Goal: Complete application form

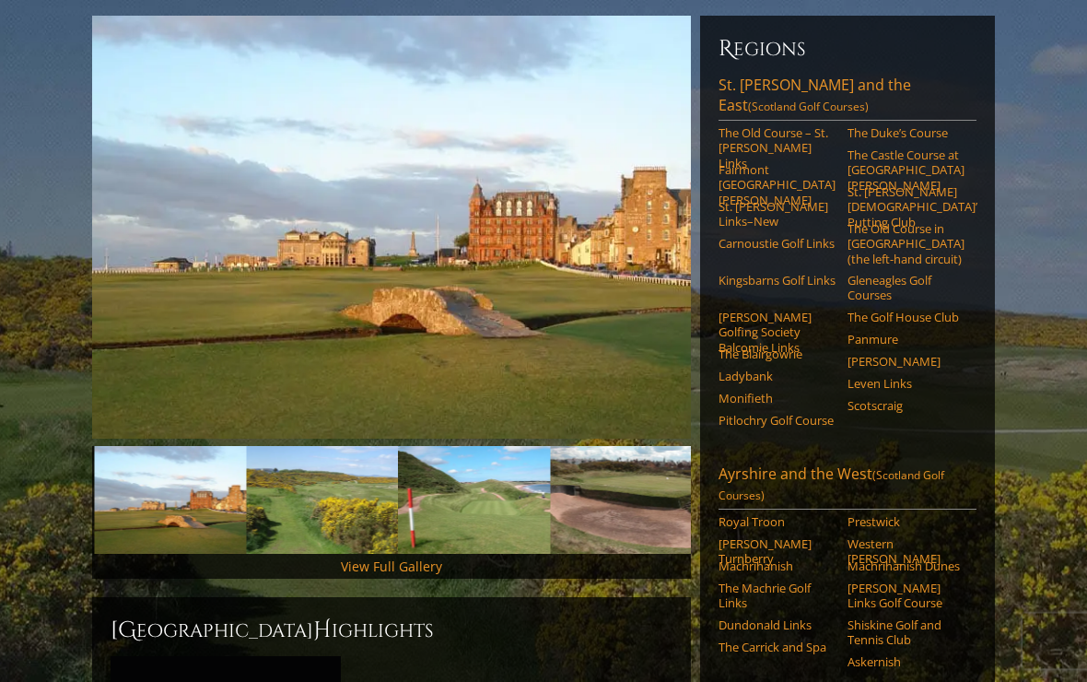
scroll to position [218, 0]
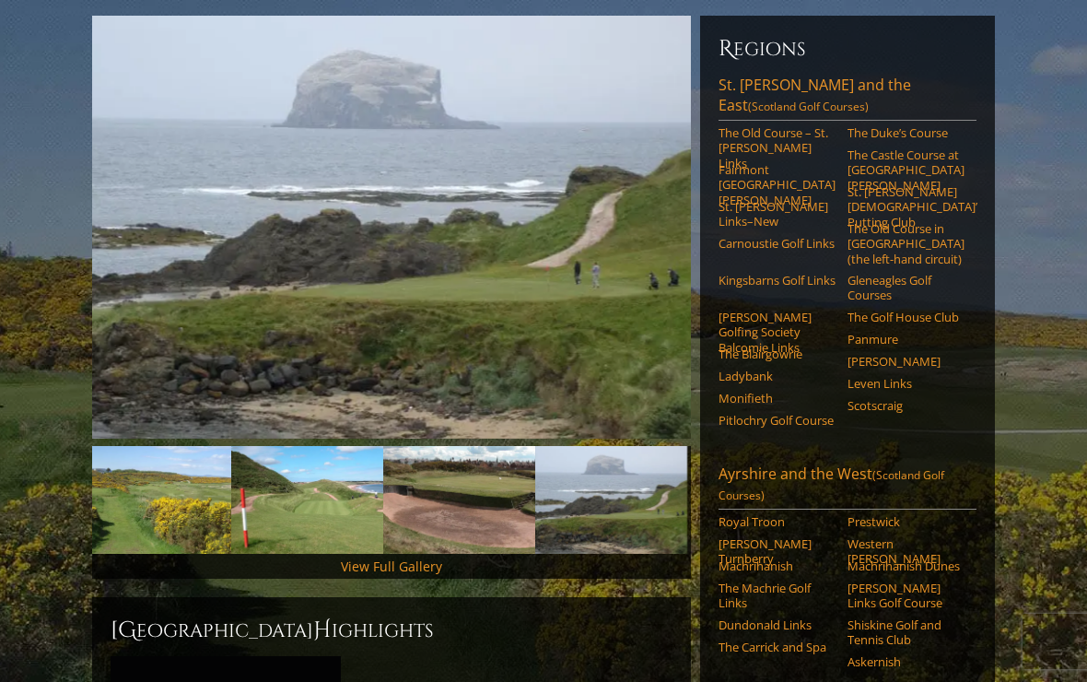
click at [430, 557] on link "View Full Gallery" at bounding box center [391, 566] width 101 height 18
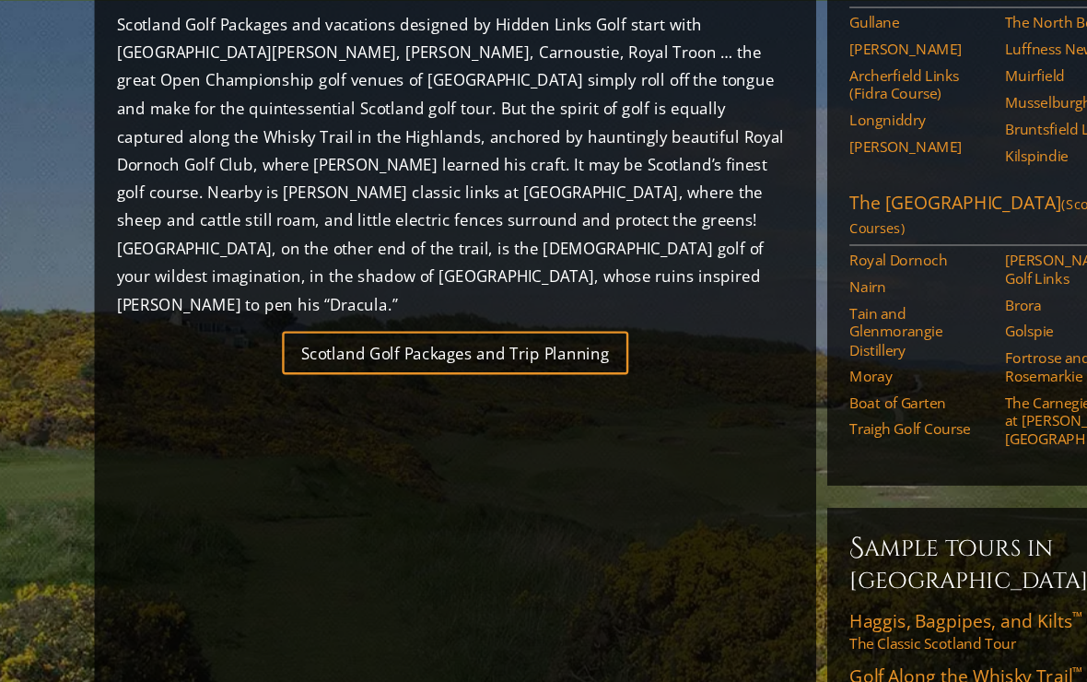
scroll to position [1112, 0]
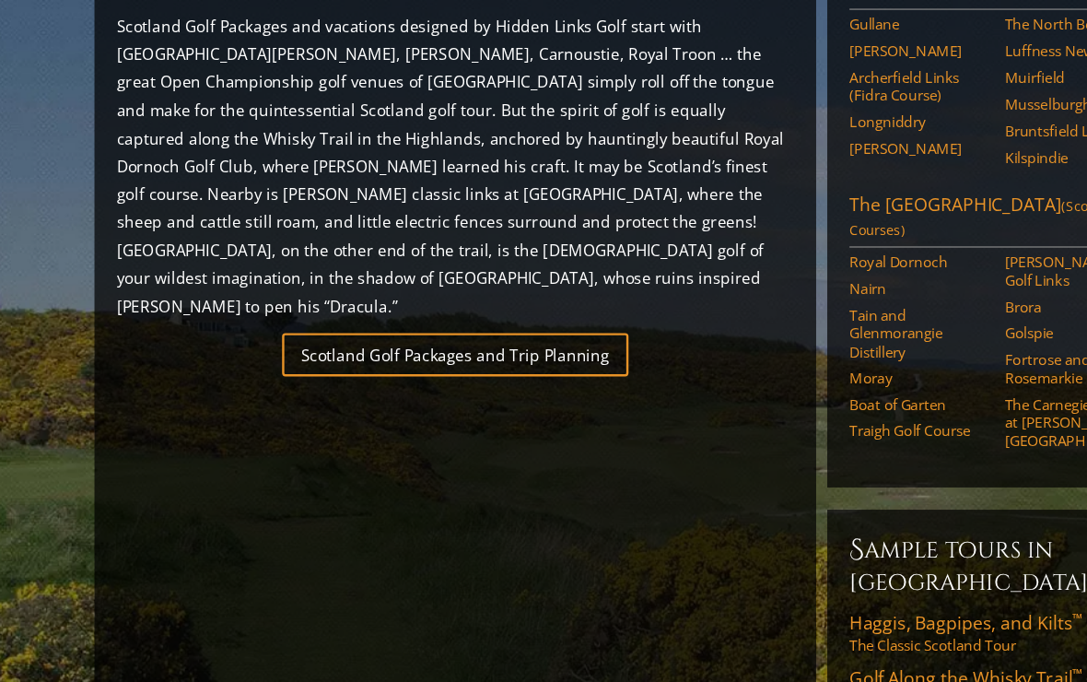
click at [305, 276] on link "Scotland Golf Packages and Trip Planning" at bounding box center [391, 294] width 287 height 36
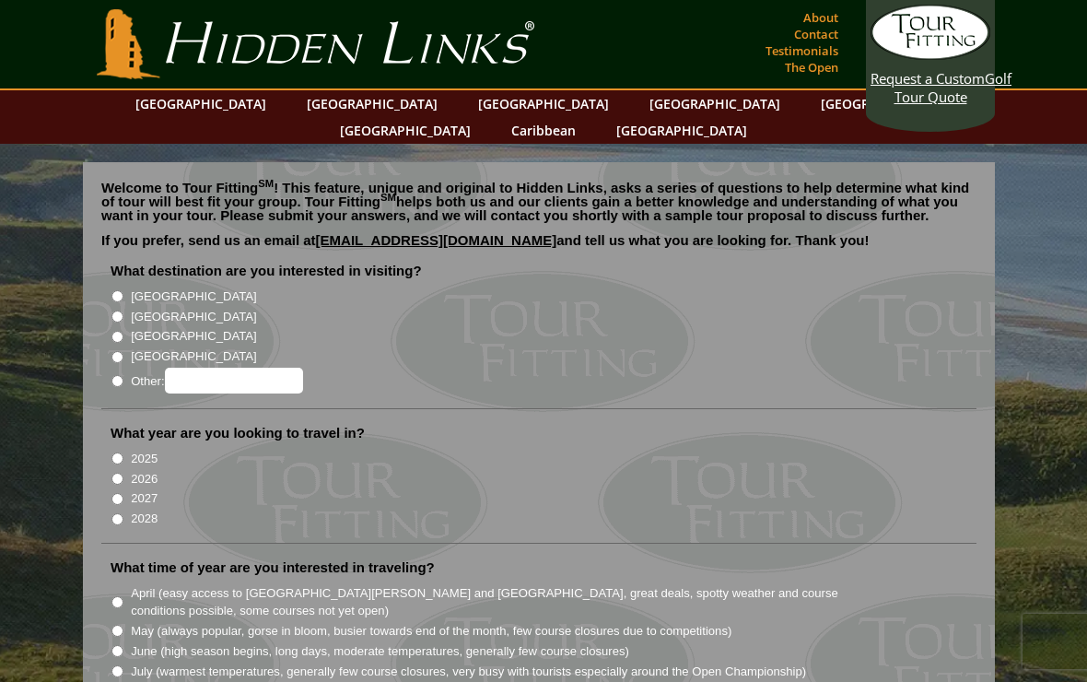
click at [115, 310] on input "[GEOGRAPHIC_DATA]" at bounding box center [117, 316] width 12 height 12
radio input "true"
click at [113, 473] on input "2026" at bounding box center [117, 479] width 12 height 12
radio input "true"
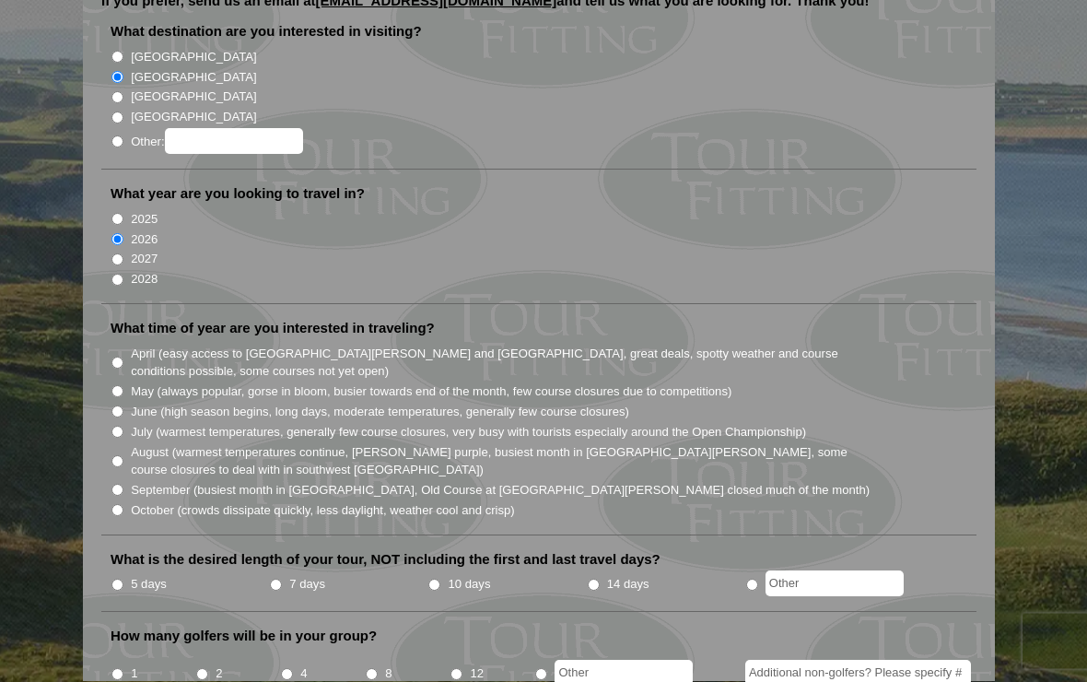
scroll to position [240, 0]
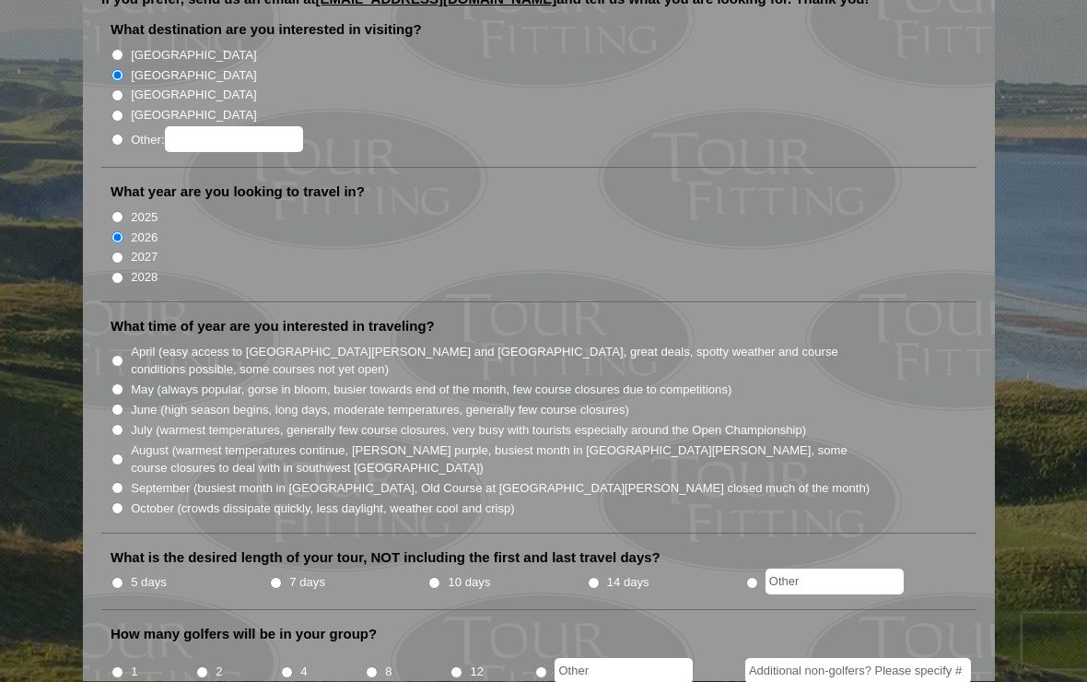
click at [118, 384] on input "May (always popular, gorse in bloom, busier towards end of the month, few cours…" at bounding box center [117, 390] width 12 height 12
radio input "true"
click at [123, 578] on input "5 days" at bounding box center [117, 584] width 12 height 12
radio input "true"
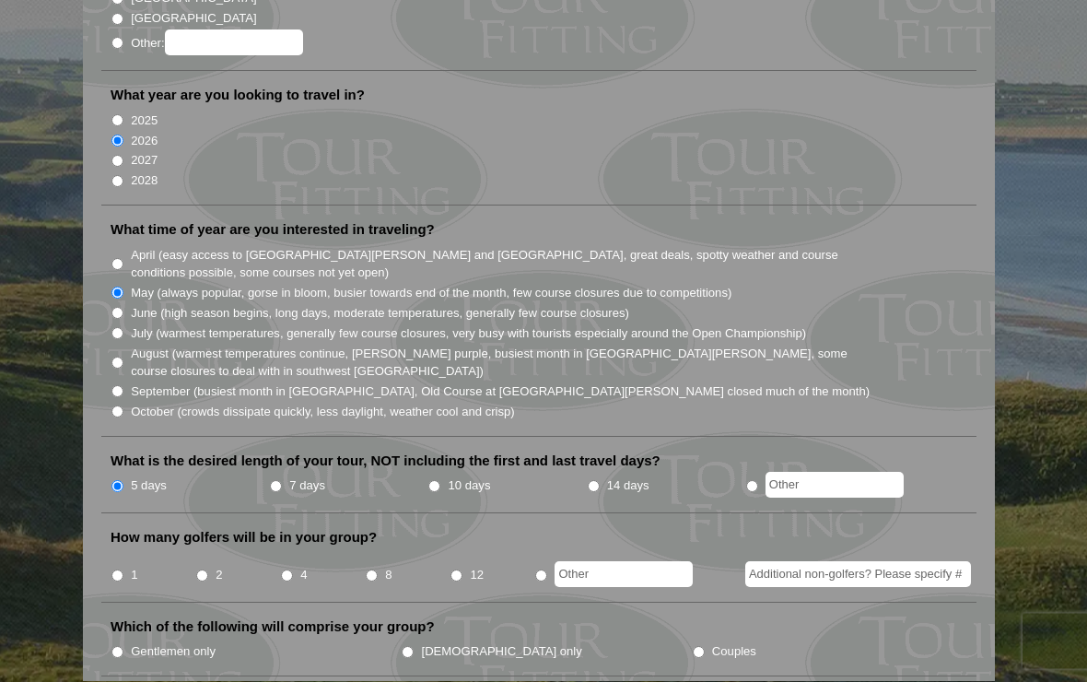
scroll to position [378, 0]
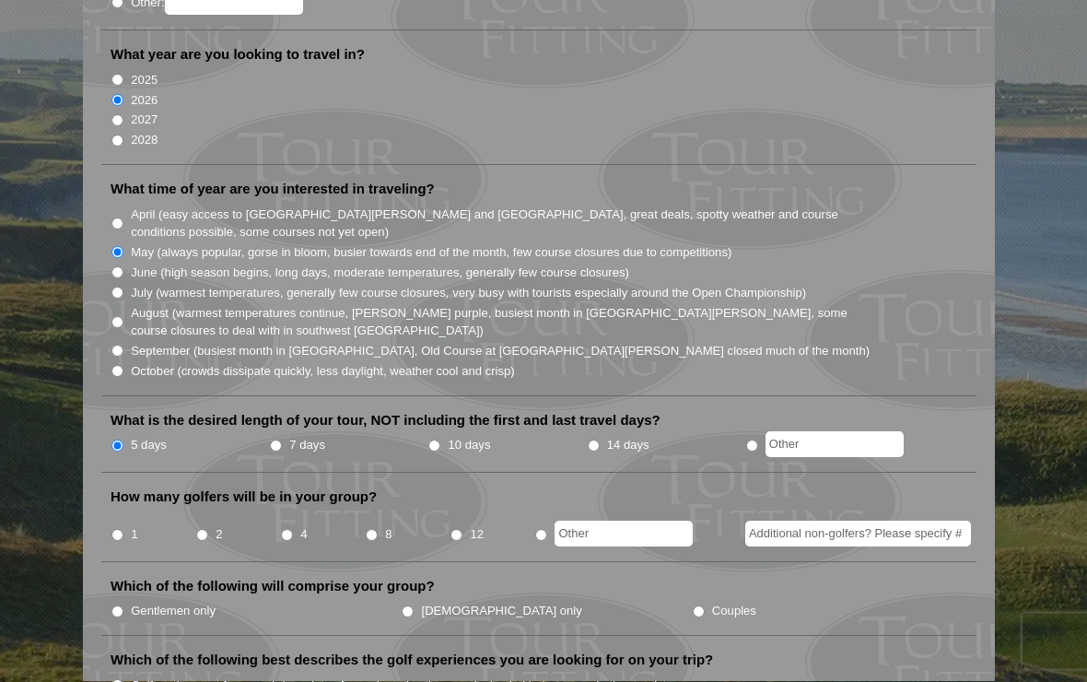
click at [192, 511] on li "1" at bounding box center [153, 529] width 85 height 36
click at [208, 530] on input "2" at bounding box center [202, 536] width 12 height 12
radio input "true"
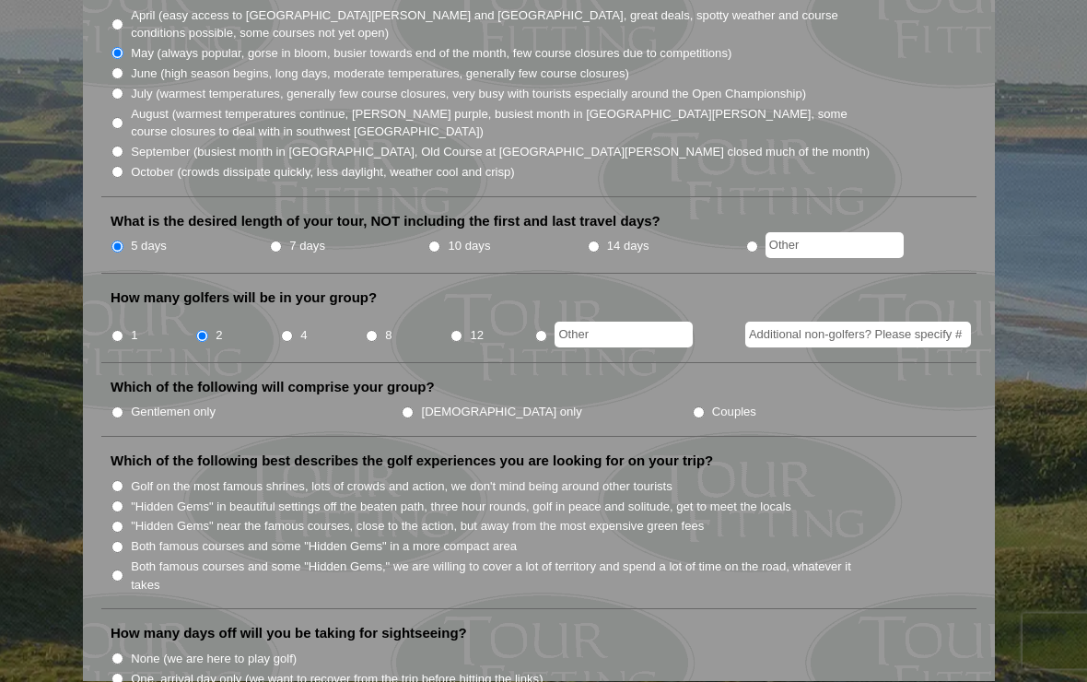
scroll to position [593, 0]
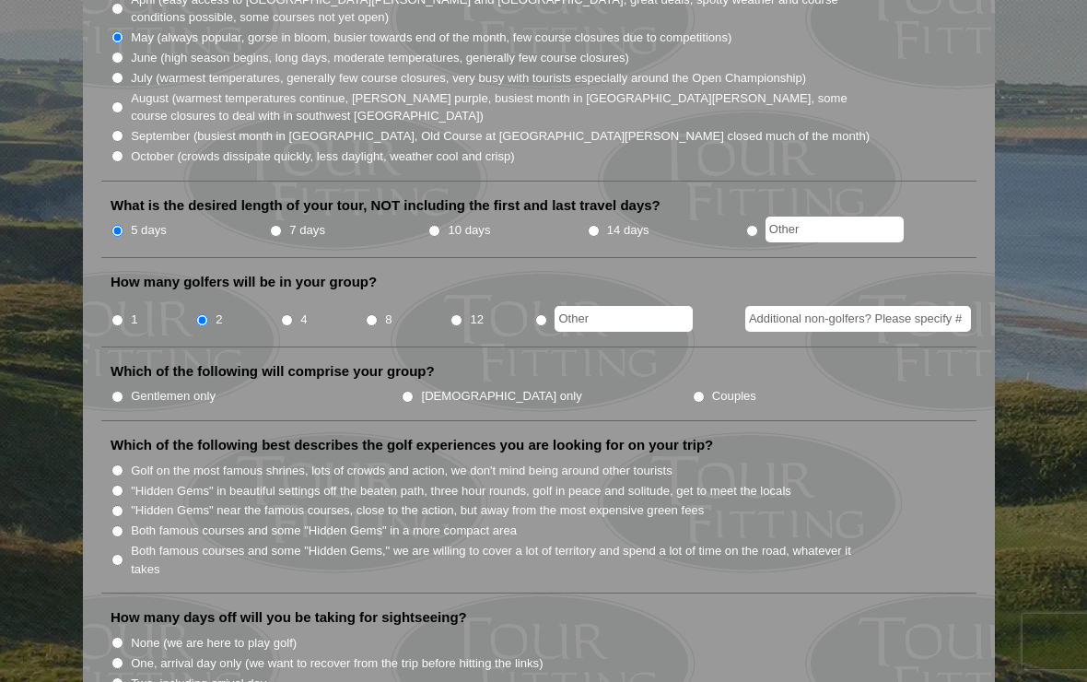
click at [122, 391] on input "Gentlemen only" at bounding box center [117, 397] width 12 height 12
radio input "true"
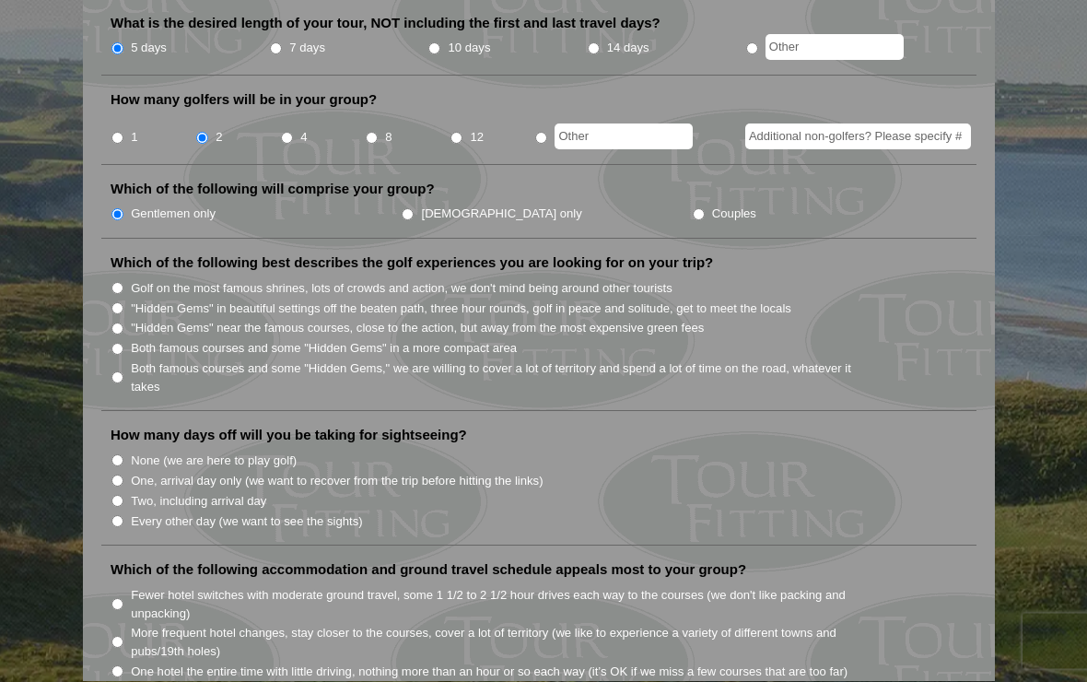
scroll to position [778, 0]
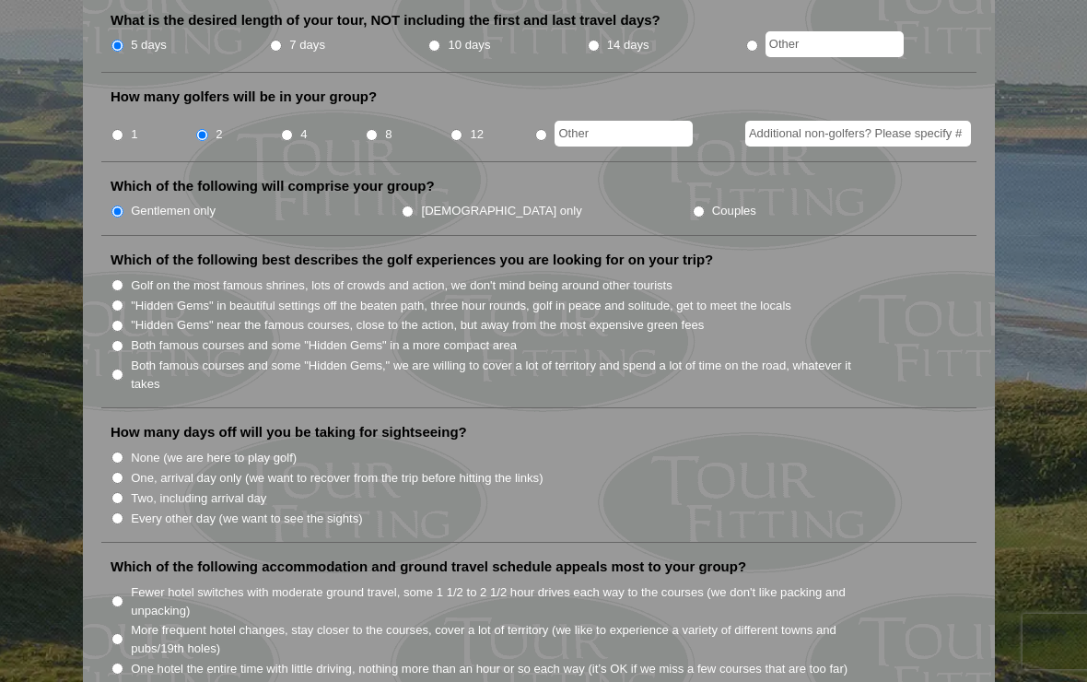
click at [108, 305] on li "Which of the following best describes the golf experiences you are looking for …" at bounding box center [538, 330] width 875 height 158
click at [123, 340] on input "Both famous courses and some "Hidden Gems" in a more compact area" at bounding box center [117, 346] width 12 height 12
radio input "true"
click at [103, 435] on li "How many days off will you be taking for sightseeing? None (we are here to play…" at bounding box center [538, 483] width 875 height 120
click at [113, 472] on input "One, arrival day only (we want to recover from the trip before hitting the link…" at bounding box center [117, 478] width 12 height 12
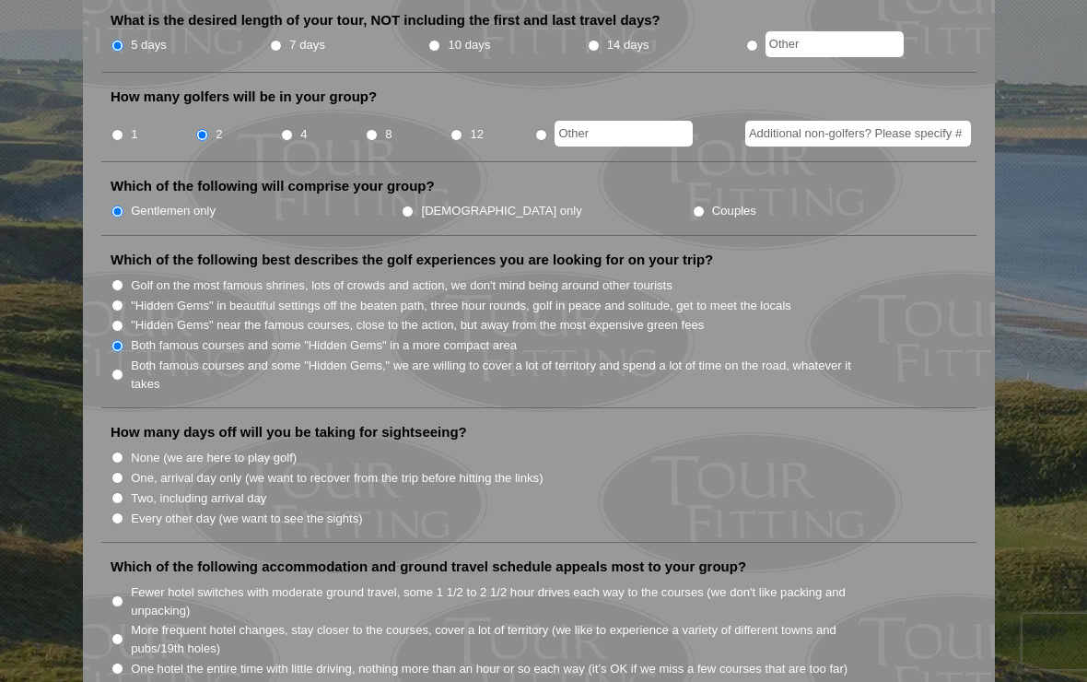
radio input "true"
click at [120, 595] on input "Fewer hotel switches with moderate ground travel, some 1 1/2 to 2 1/2 hour driv…" at bounding box center [117, 601] width 12 height 12
radio input "true"
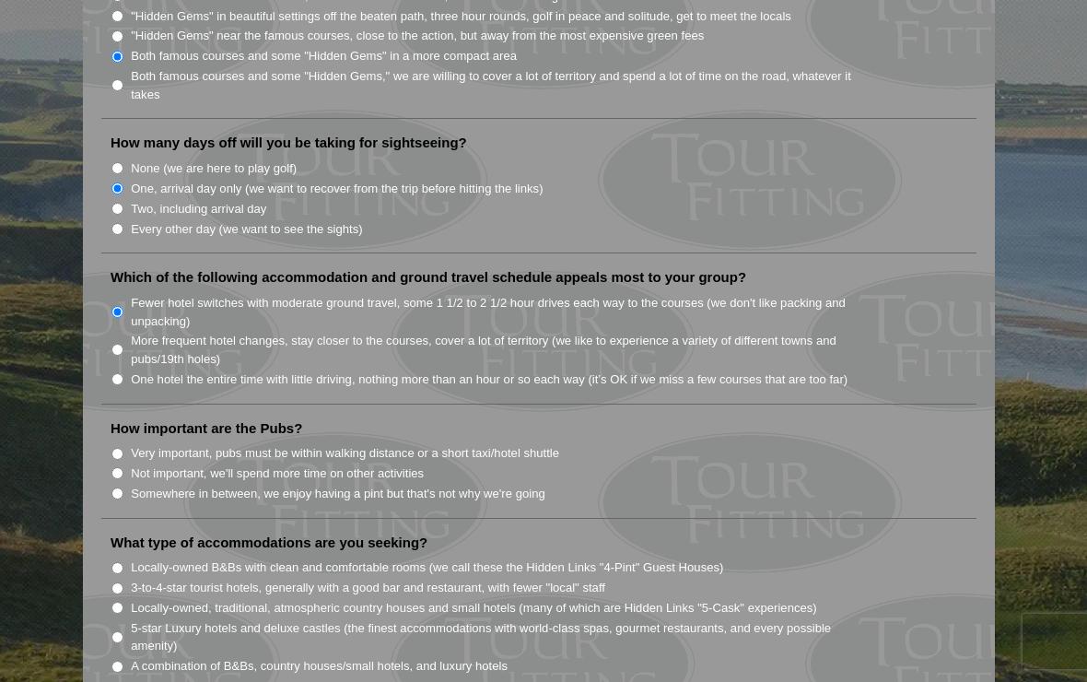
scroll to position [1086, 0]
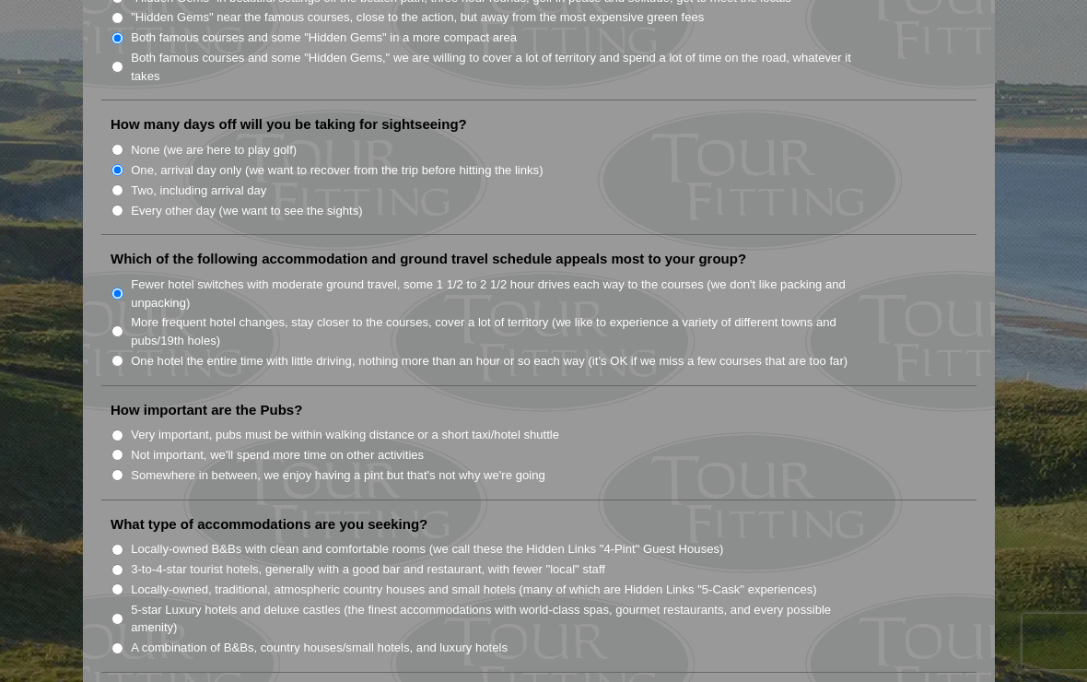
click at [122, 469] on input "Somewhere in between, we enjoy having a pint but that's not why we're going" at bounding box center [117, 475] width 12 height 12
radio input "true"
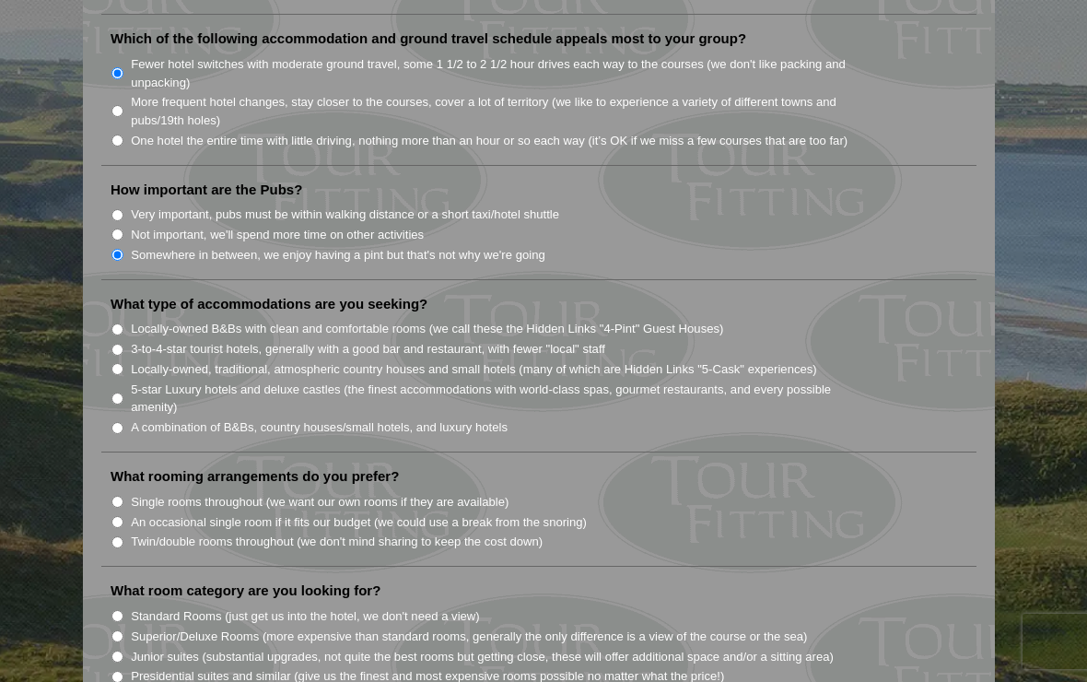
scroll to position [1315, 0]
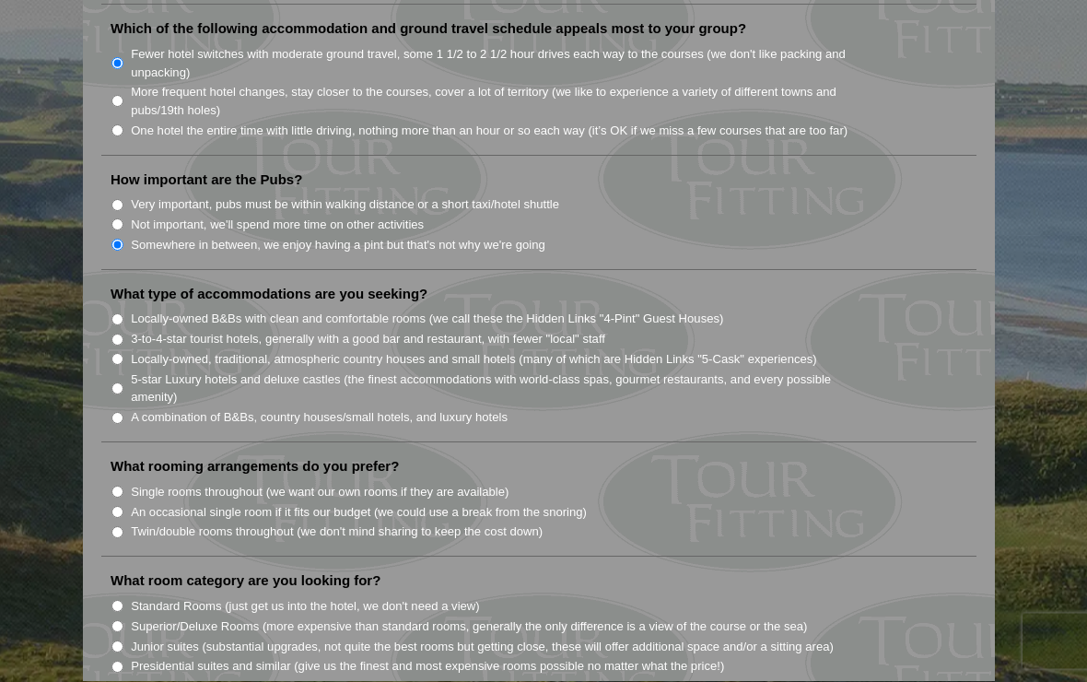
click at [112, 354] on input "Locally-owned, traditional, atmospheric country houses and small hotels (many o…" at bounding box center [117, 360] width 12 height 12
radio input "true"
click at [116, 486] on input "Single rooms throughout (we want our own rooms if they are available)" at bounding box center [117, 492] width 12 height 12
radio input "true"
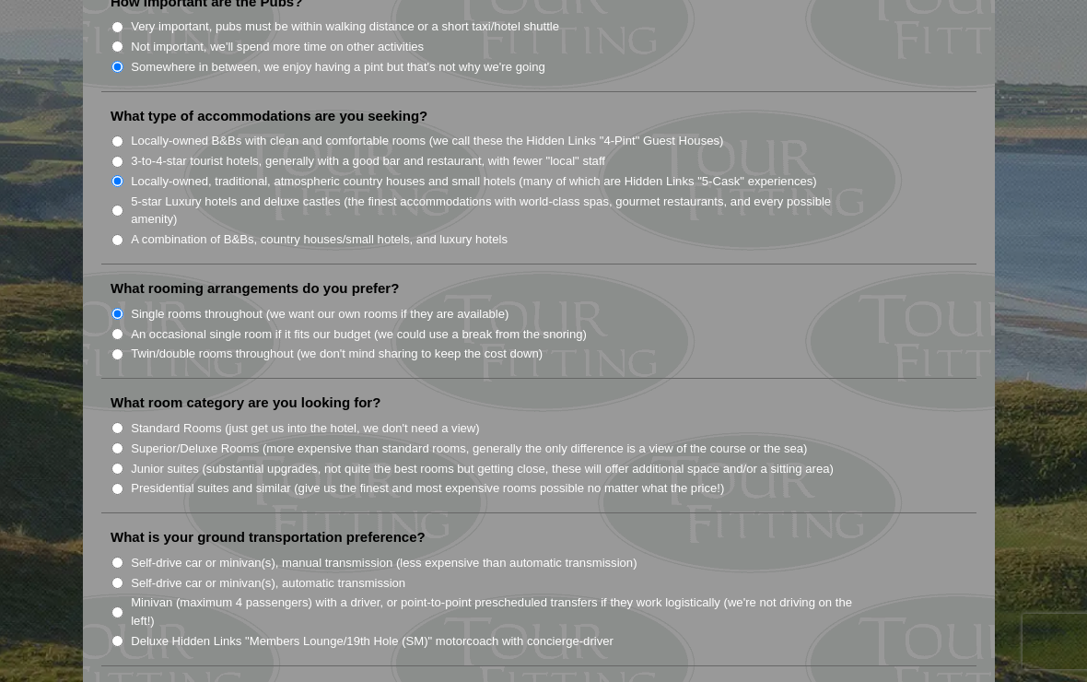
scroll to position [1502, 0]
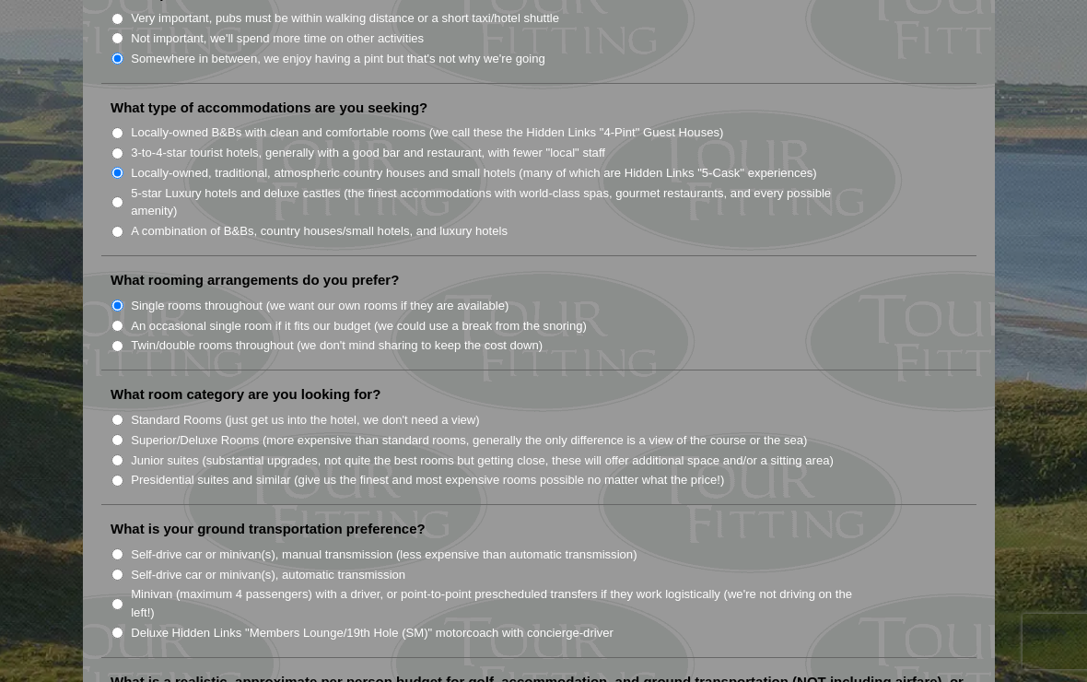
click at [119, 434] on input "Superior/Deluxe Rooms (more expensive than standard rooms, generally the only d…" at bounding box center [117, 440] width 12 height 12
radio input "true"
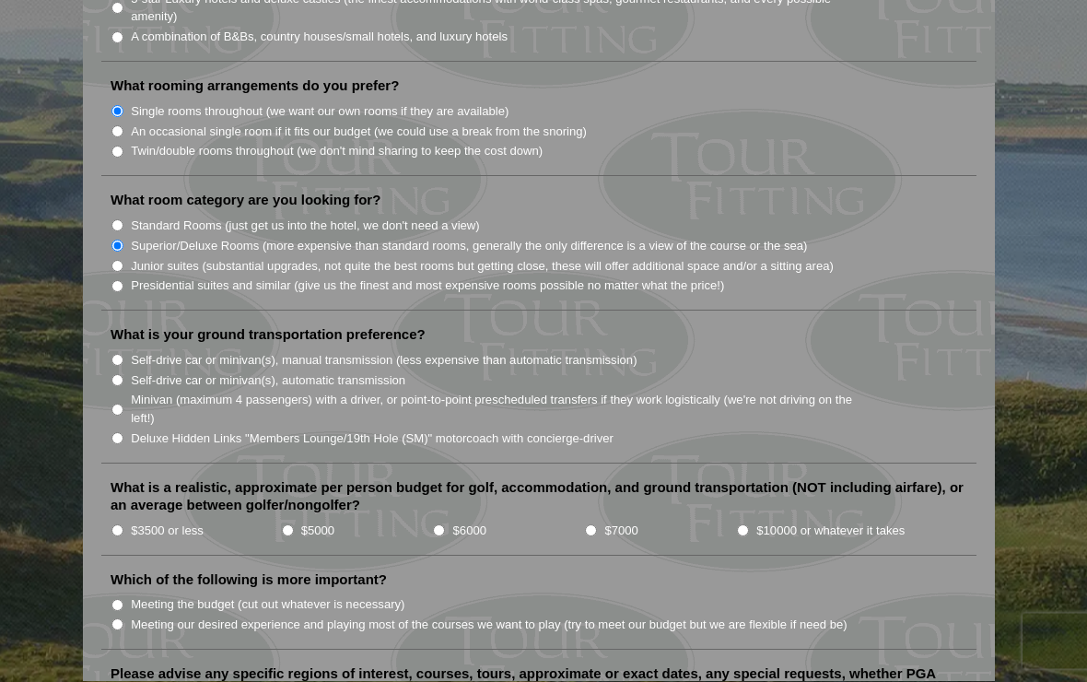
scroll to position [1700, 0]
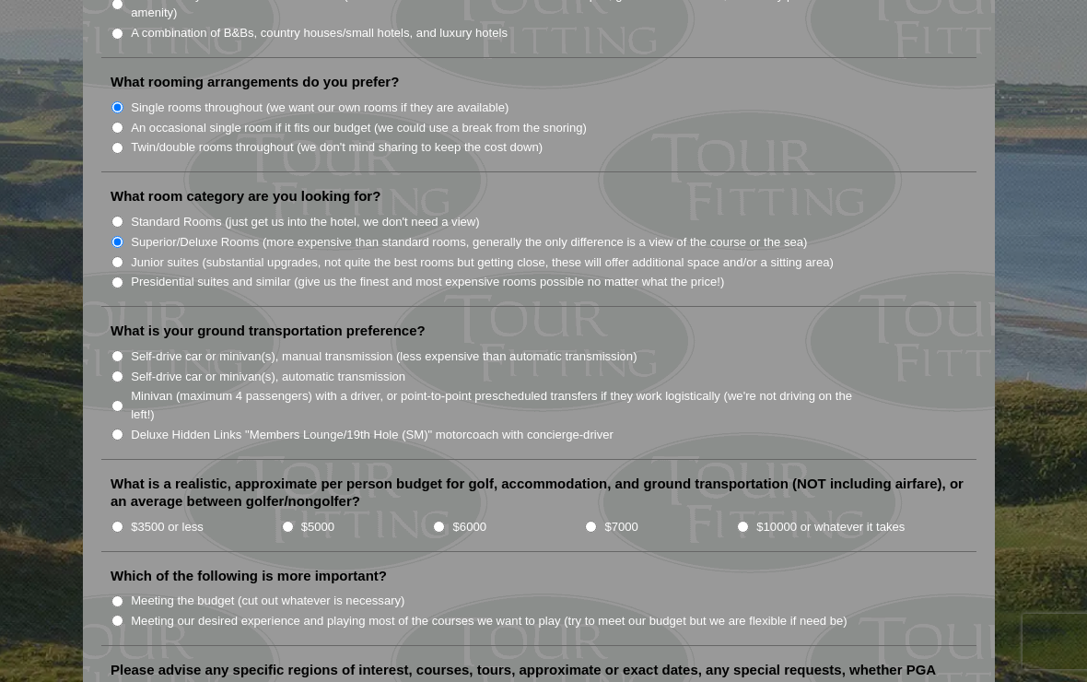
click at [116, 370] on input "Self-drive car or minivan(s), automatic transmission" at bounding box center [117, 376] width 12 height 12
radio input "true"
click at [116, 520] on input "$3500 or less" at bounding box center [117, 526] width 12 height 12
radio input "true"
click at [122, 614] on input "Meeting our desired experience and playing most of the courses we want to play …" at bounding box center [117, 620] width 12 height 12
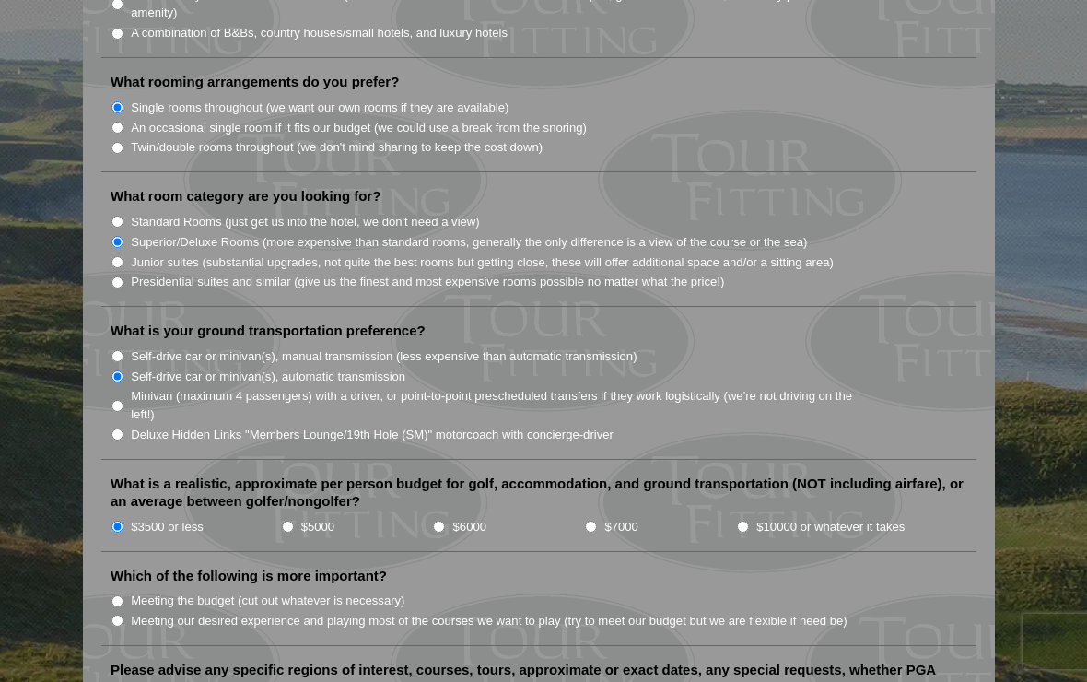
radio input "true"
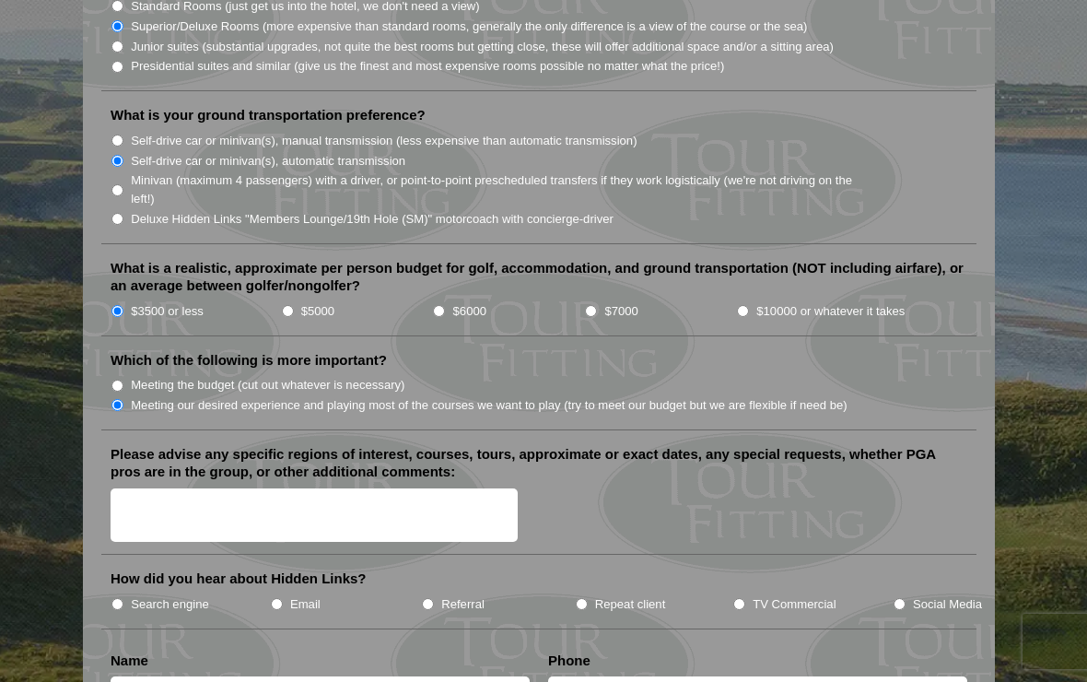
scroll to position [1922, 0]
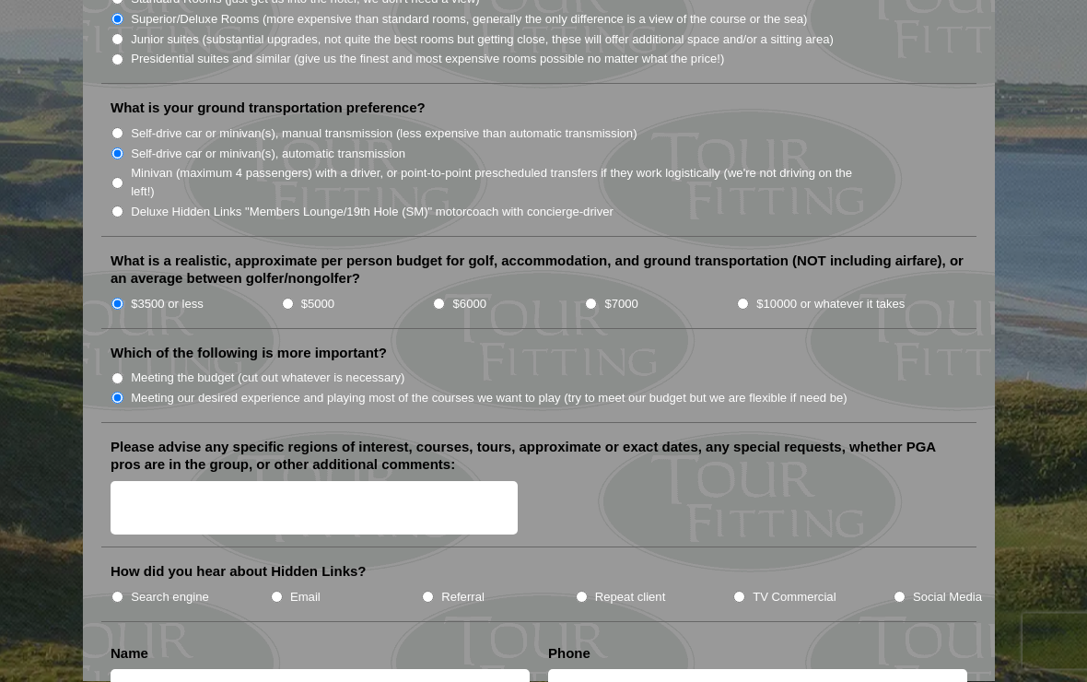
click at [749, 587] on li "TV Commercial" at bounding box center [812, 597] width 160 height 20
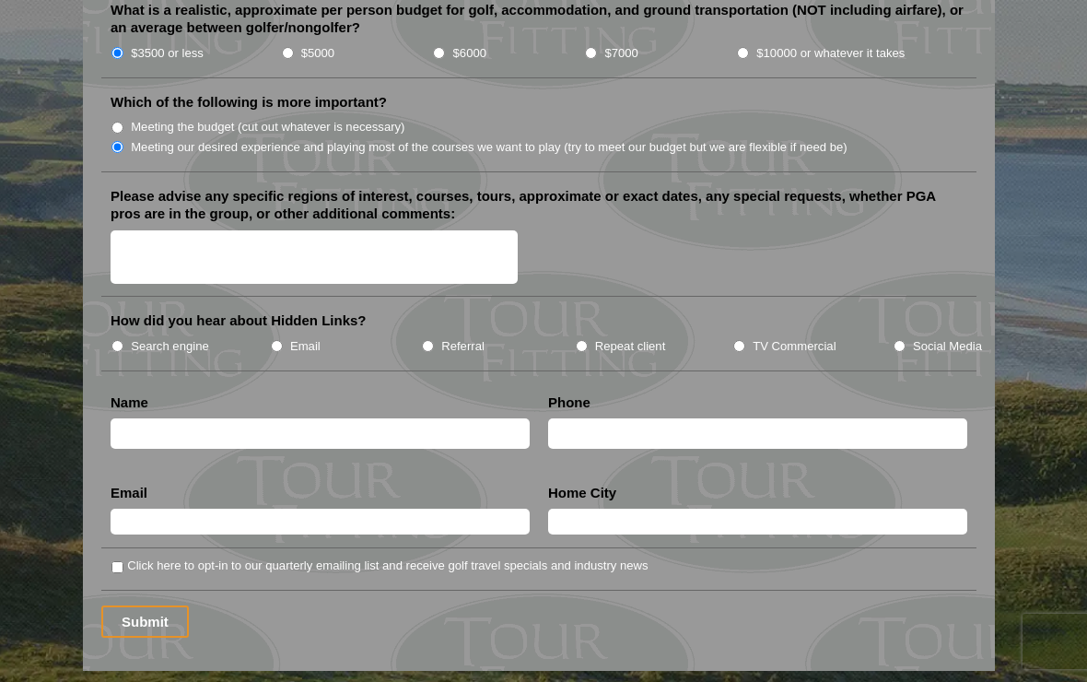
scroll to position [2183, 0]
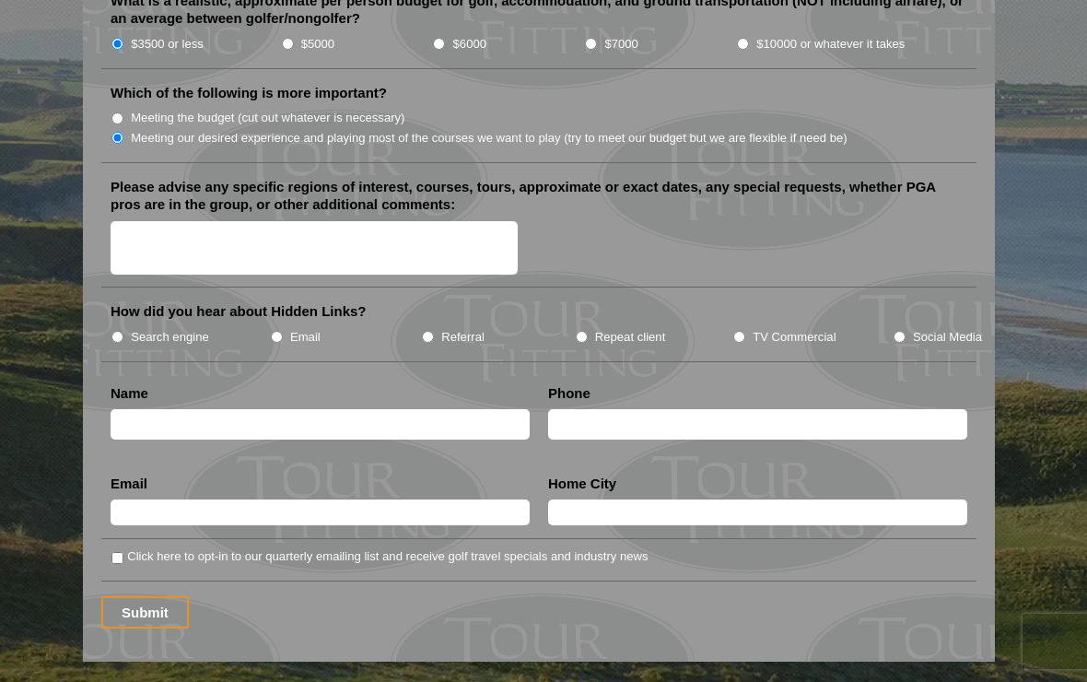
click at [742, 331] on input "TV Commercial" at bounding box center [739, 337] width 12 height 12
radio input "true"
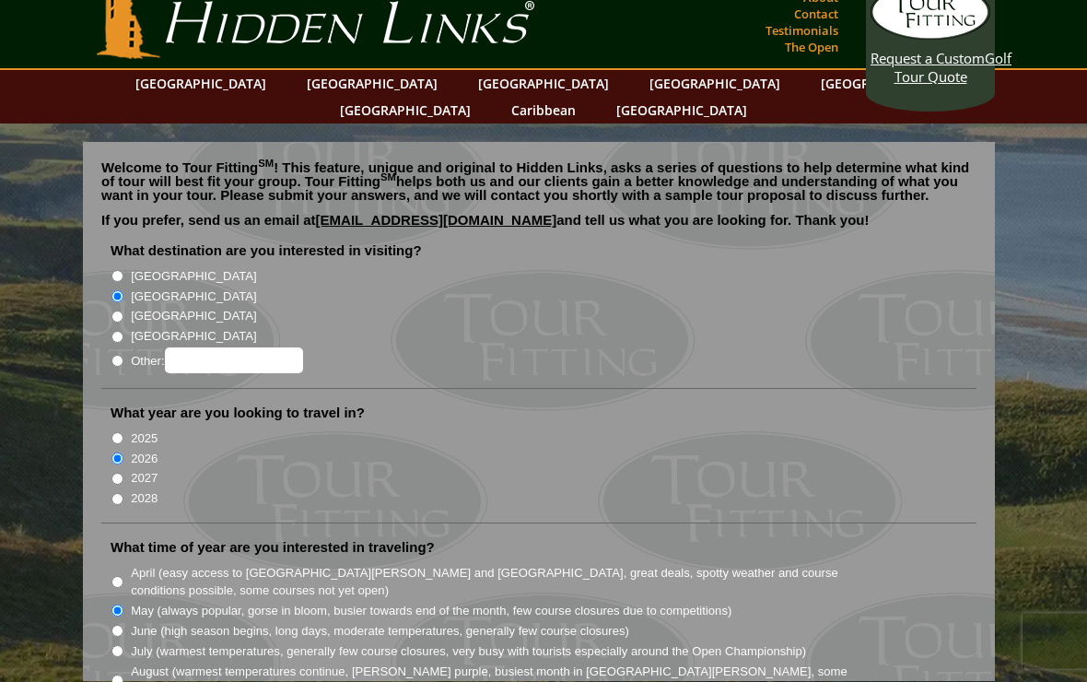
scroll to position [0, 0]
